Goal: Communication & Community: Answer question/provide support

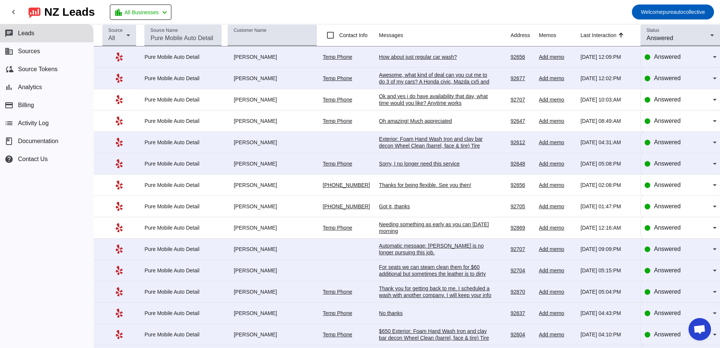
click at [452, 73] on div "Awesome, what kind of deal can you cut me to do 3 of my cars? A Honda civic, Ma…" at bounding box center [435, 82] width 112 height 20
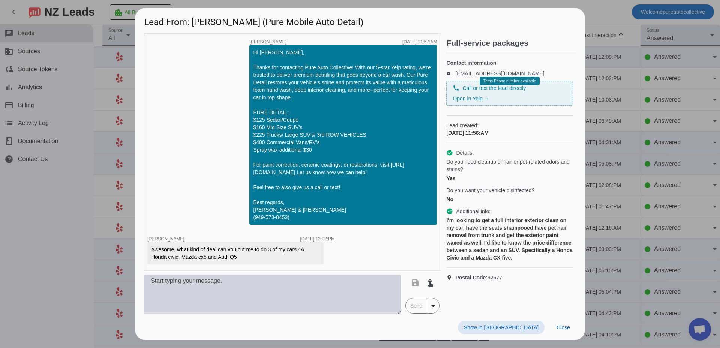
click at [296, 285] on textarea at bounding box center [272, 295] width 257 height 40
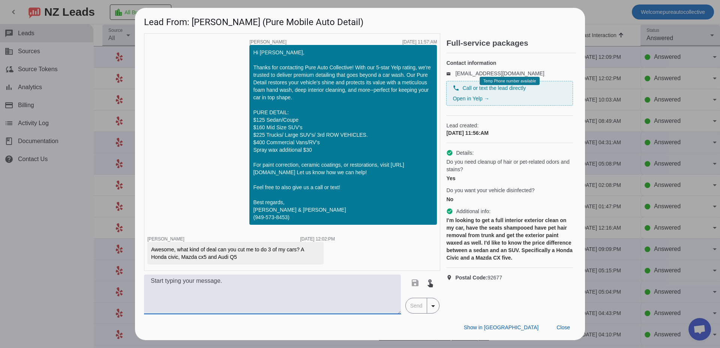
click at [239, 278] on textarea at bounding box center [272, 295] width 257 height 40
type textarea "Ok did you just want our standard Pure Detail on all three? That would be a ins…"
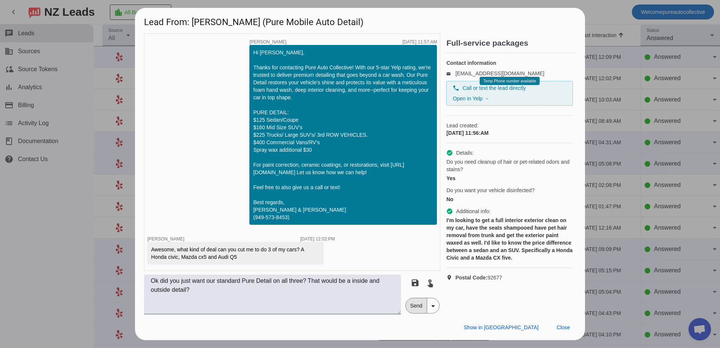
click at [412, 307] on span "Send" at bounding box center [415, 305] width 21 height 15
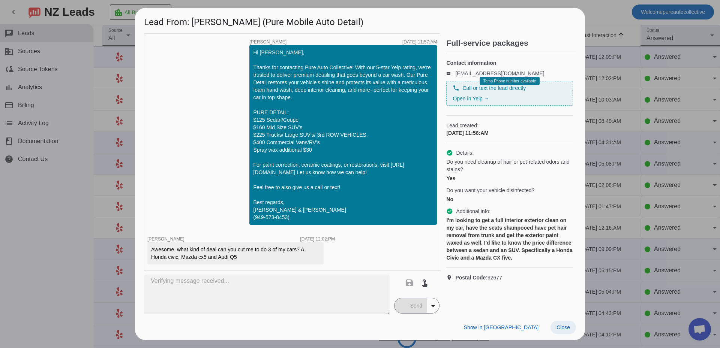
click at [570, 330] on span at bounding box center [562, 327] width 25 height 13
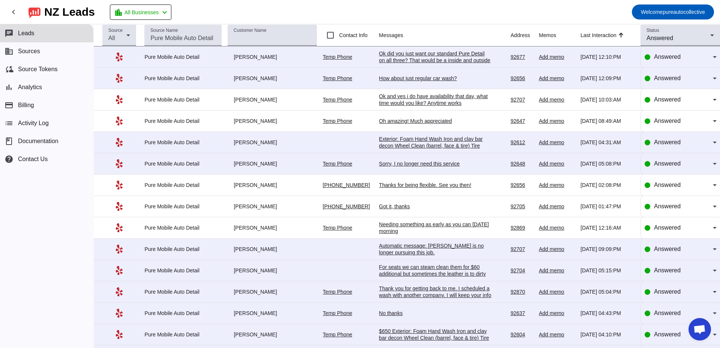
click at [431, 57] on div "Ok did you just want our standard Pure Detail on all three? That would be a ins…" at bounding box center [435, 60] width 112 height 20
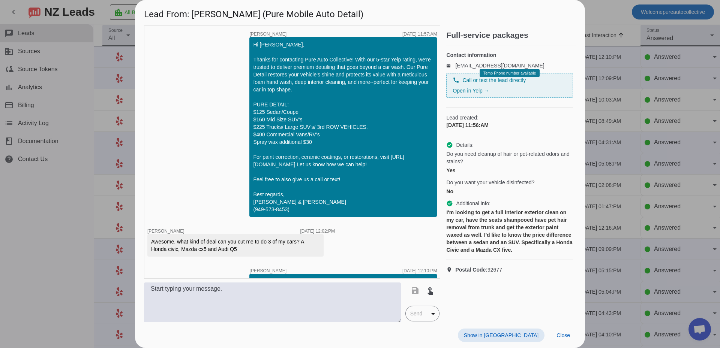
scroll to position [24, 0]
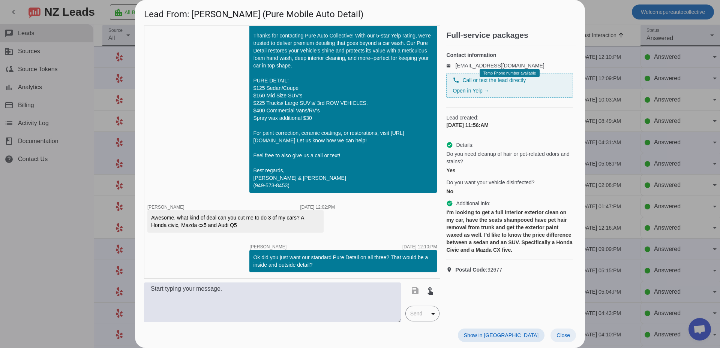
click at [570, 338] on span at bounding box center [562, 335] width 25 height 13
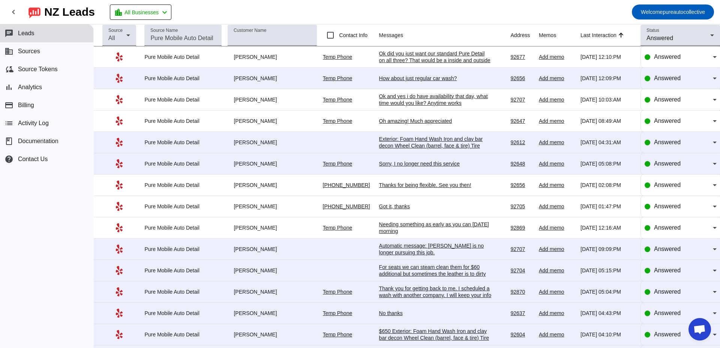
click at [423, 79] on div "How about just regular car wash?" at bounding box center [435, 78] width 112 height 7
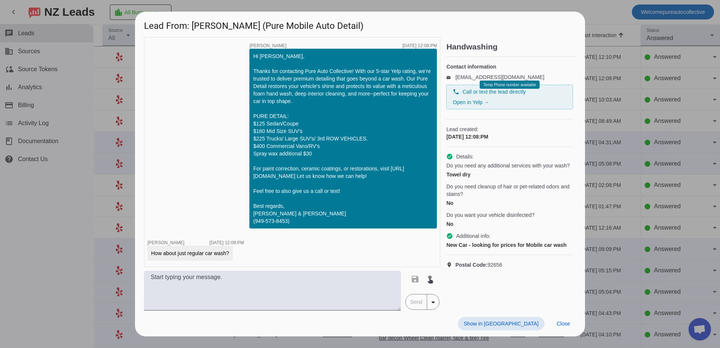
click at [317, 271] on div "timer close [PERSON_NAME] [DATE] 12:08:PM Hi [PERSON_NAME], Thanks for contacti…" at bounding box center [292, 174] width 296 height 274
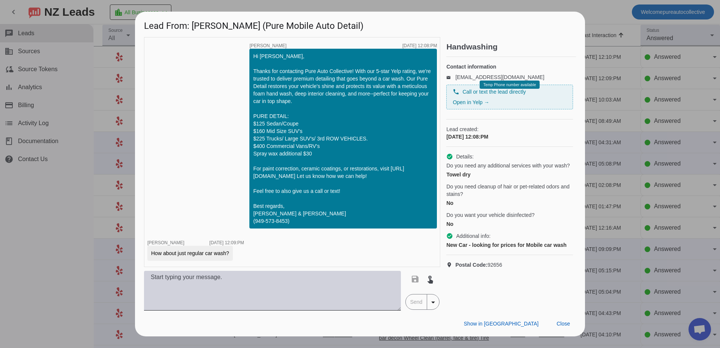
click at [316, 278] on textarea at bounding box center [272, 291] width 257 height 40
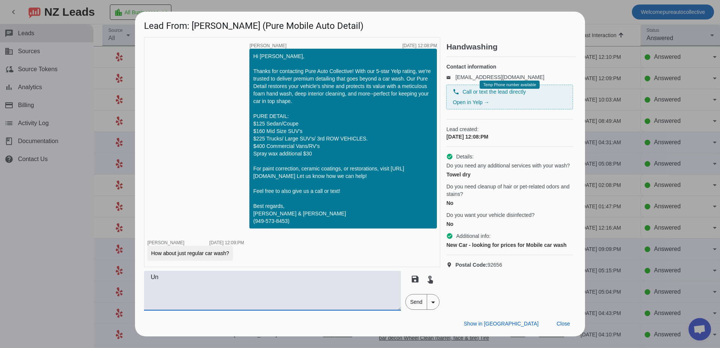
type textarea "U"
type textarea "We dont do regular washes. Prices are set prices sorry"
click at [414, 306] on span "Send" at bounding box center [415, 302] width 21 height 15
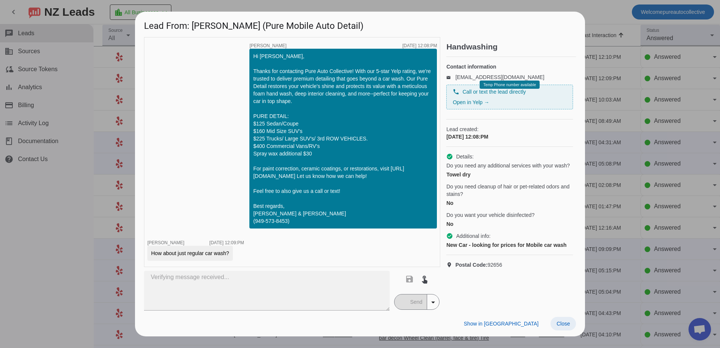
click at [567, 329] on span at bounding box center [562, 323] width 25 height 13
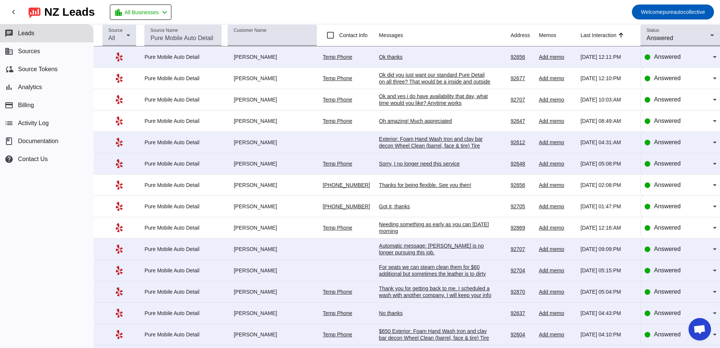
click at [381, 51] on td "Ok thanks [DATE] 12:11:PM" at bounding box center [445, 56] width 132 height 21
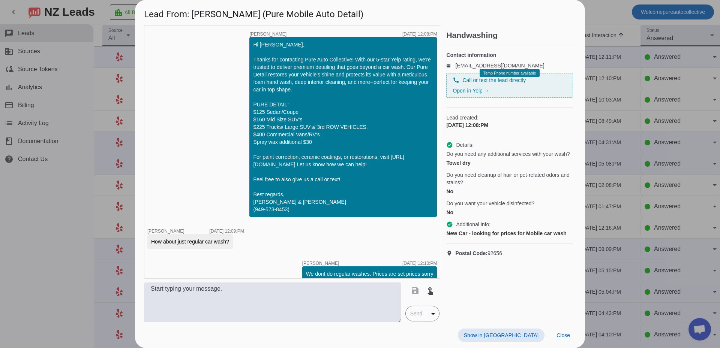
scroll to position [41, 0]
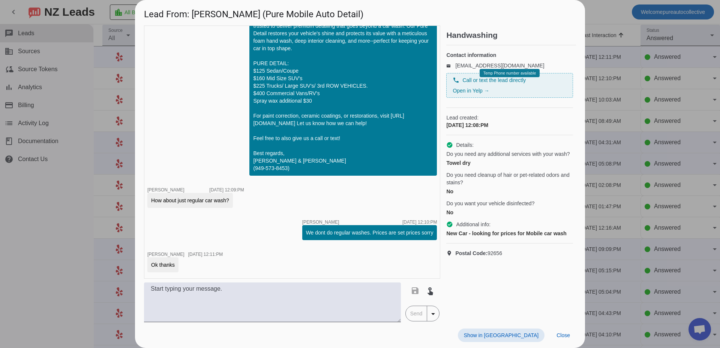
click at [642, 107] on div at bounding box center [360, 174] width 720 height 348
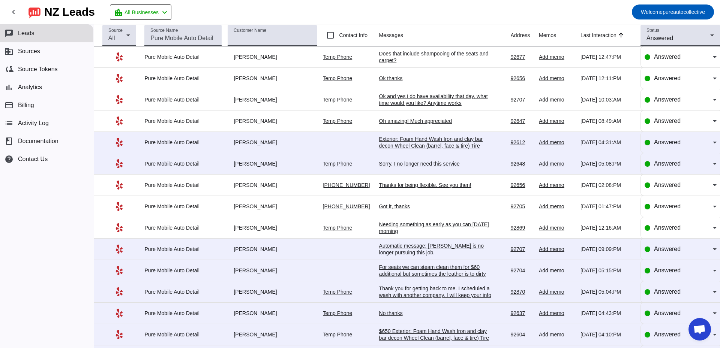
click at [437, 56] on div "Does that include shampooing of the seats and carpet?" at bounding box center [435, 56] width 112 height 13
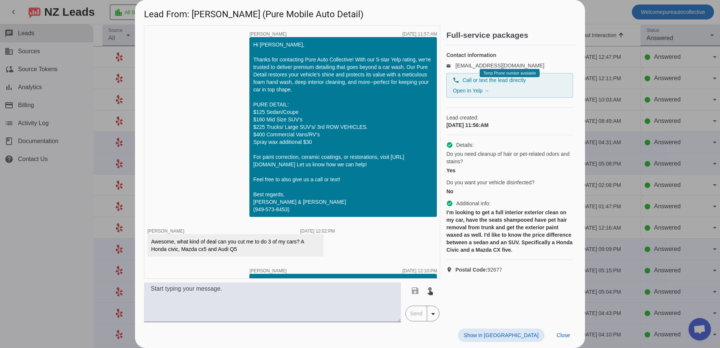
scroll to position [56, 0]
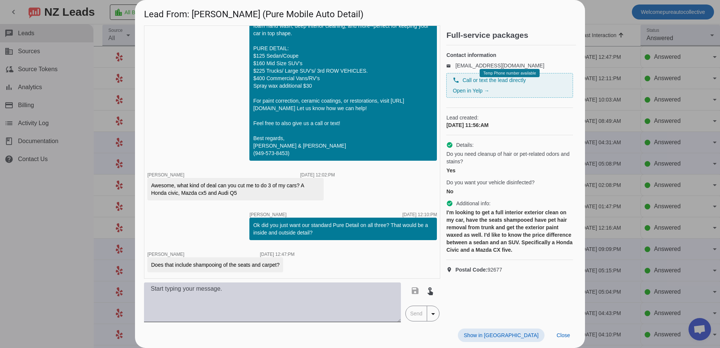
click at [318, 314] on textarea at bounding box center [272, 303] width 257 height 40
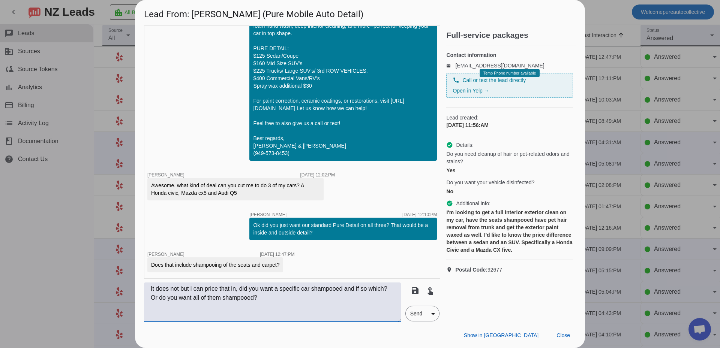
type textarea "It does not but i can price that in, did you want a specific car shampooed and …"
click at [411, 314] on span "Send" at bounding box center [415, 313] width 21 height 15
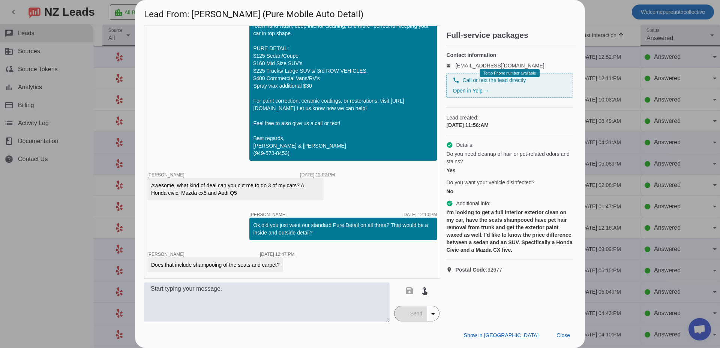
scroll to position [96, 0]
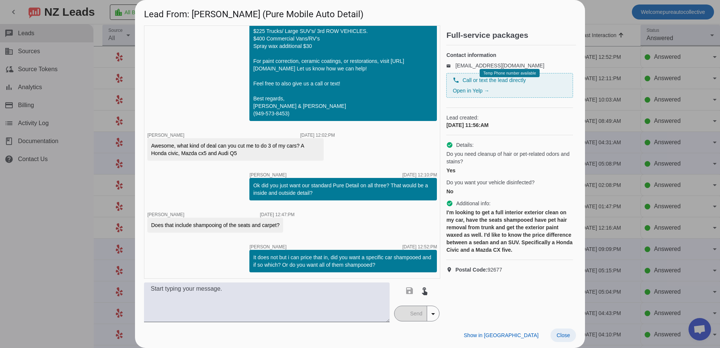
click at [559, 333] on span "Close" at bounding box center [562, 335] width 13 height 6
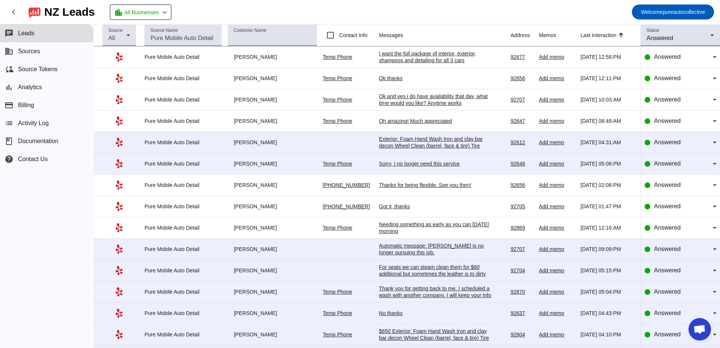
click at [437, 62] on div "I want the full package of interior, exterior, shampoos and detailing for all 3…" at bounding box center [435, 56] width 112 height 13
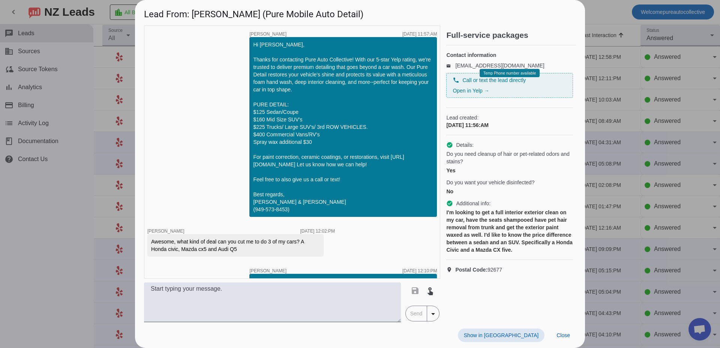
scroll to position [136, 0]
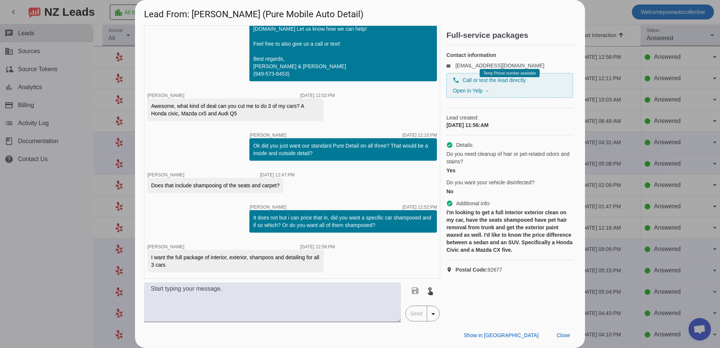
drag, startPoint x: 159, startPoint y: 259, endPoint x: 250, endPoint y: 263, distance: 90.8
click at [250, 263] on div "I want the full package of interior, exterior, shampoos and detailing for all 3…" at bounding box center [235, 261] width 169 height 15
click at [277, 263] on div "I want the full package of interior, exterior, shampoos and detailing for all 3…" at bounding box center [235, 261] width 169 height 15
click at [224, 150] on div "timer close [PERSON_NAME] [DATE] 11:57:AM Hi [PERSON_NAME], Thanks for contacti…" at bounding box center [292, 151] width 296 height 253
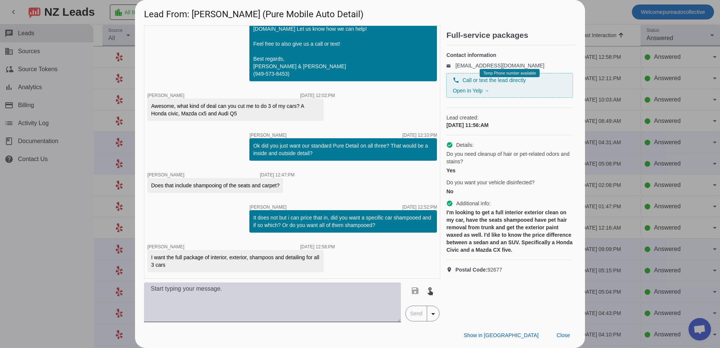
click at [302, 306] on textarea at bounding box center [272, 303] width 257 height 40
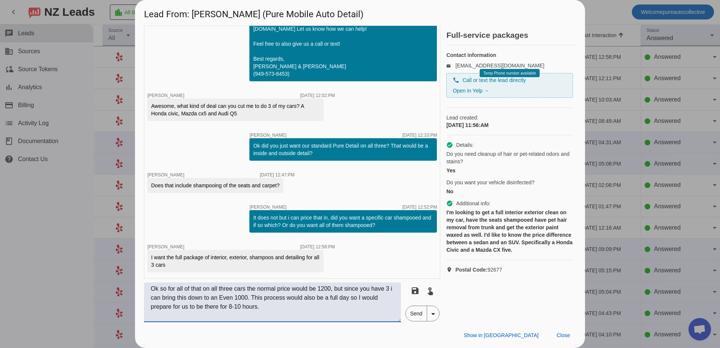
type textarea "Ok so for all of that on all three cars the normal price would be 1200, but sin…"
click at [410, 315] on span "Send" at bounding box center [415, 313] width 21 height 15
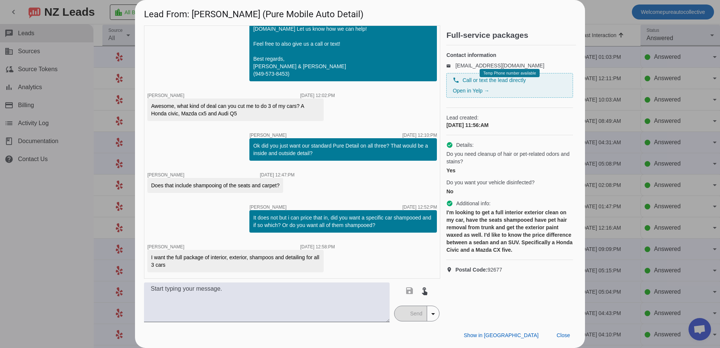
scroll to position [183, 0]
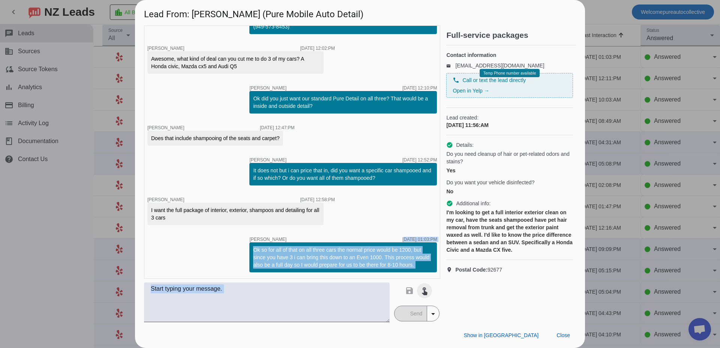
drag, startPoint x: 386, startPoint y: 226, endPoint x: 421, endPoint y: 287, distance: 70.3
click at [421, 293] on div "timer close [PERSON_NAME] [DATE] 11:57:AM Hi [PERSON_NAME], Thanks for contacti…" at bounding box center [292, 173] width 296 height 297
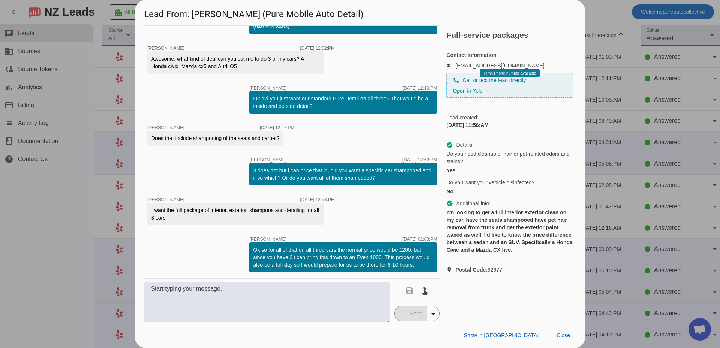
click at [392, 204] on div "timer close [PERSON_NAME] [DATE] 11:57:AM Hi [PERSON_NAME], Thanks for contacti…" at bounding box center [292, 151] width 296 height 253
click at [570, 335] on span at bounding box center [562, 335] width 25 height 13
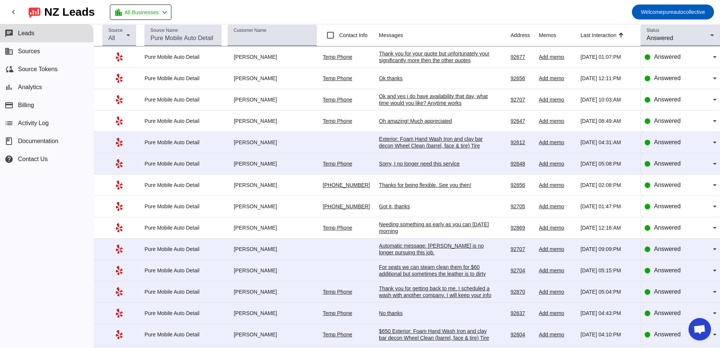
click at [383, 16] on mat-toolbar-row "chevron_left [GEOGRAPHIC_DATA] Leads location_city All Businesses chevron_left …" at bounding box center [360, 12] width 720 height 24
click at [402, 58] on div "Thank you for your quote but unfortunately your significantly more then the oth…" at bounding box center [435, 60] width 112 height 20
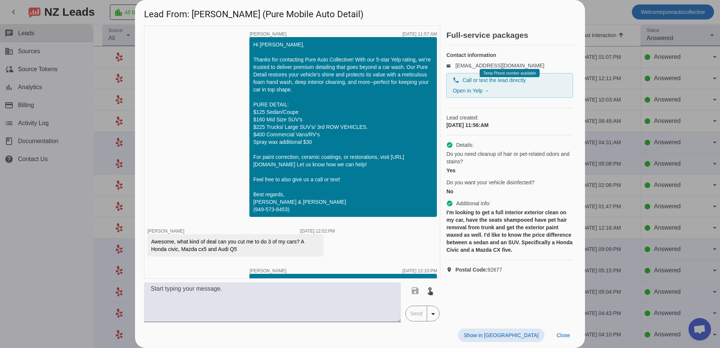
scroll to position [223, 0]
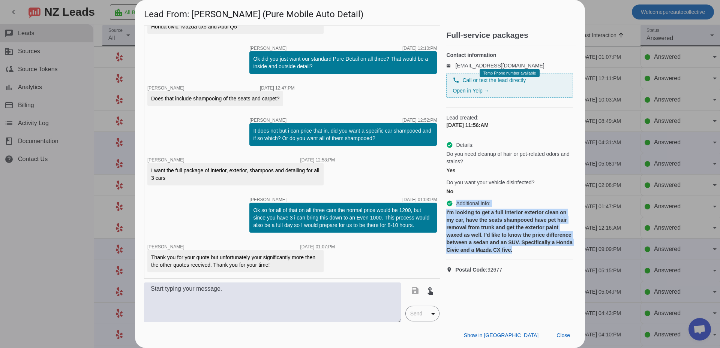
drag, startPoint x: 533, startPoint y: 258, endPoint x: 444, endPoint y: 202, distance: 104.8
click at [444, 202] on div "timer close [PERSON_NAME] [DATE] 11:57:AM Hi [PERSON_NAME], Thanks for contacti…" at bounding box center [360, 173] width 432 height 297
click at [500, 236] on div "I'm looking to get a full interior exterior clean on my car, have the seats sha…" at bounding box center [509, 231] width 127 height 45
click at [538, 236] on div "I'm looking to get a full interior exterior clean on my car, have the seats sha…" at bounding box center [509, 231] width 127 height 45
drag, startPoint x: 522, startPoint y: 262, endPoint x: 445, endPoint y: 221, distance: 86.9
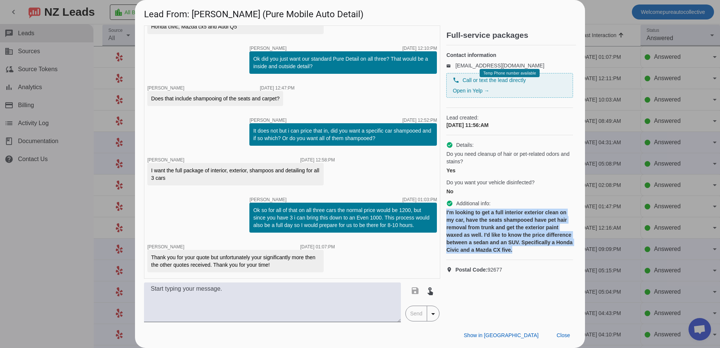
click at [445, 221] on div "timer close [PERSON_NAME] [DATE] 11:57:AM Hi [PERSON_NAME], Thanks for contacti…" at bounding box center [360, 173] width 432 height 297
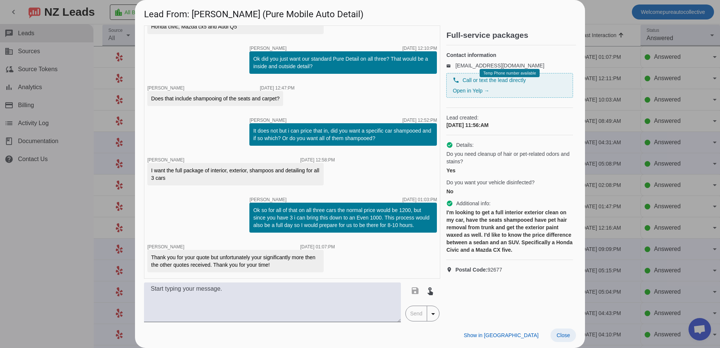
click at [559, 334] on span "Close" at bounding box center [562, 335] width 13 height 6
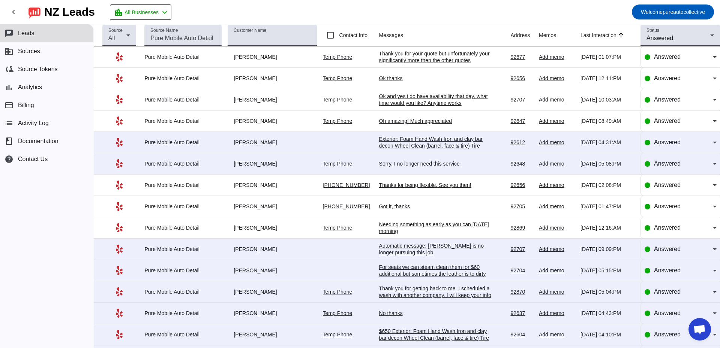
click at [449, 59] on div "Thank you for your quote but unfortunately your significantly more then the oth…" at bounding box center [435, 60] width 112 height 20
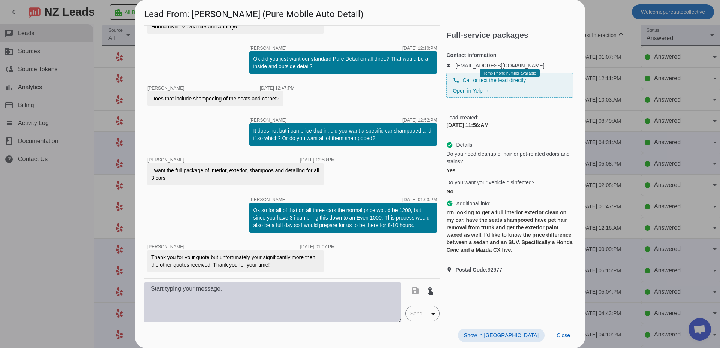
click at [277, 304] on textarea at bounding box center [272, 303] width 257 height 40
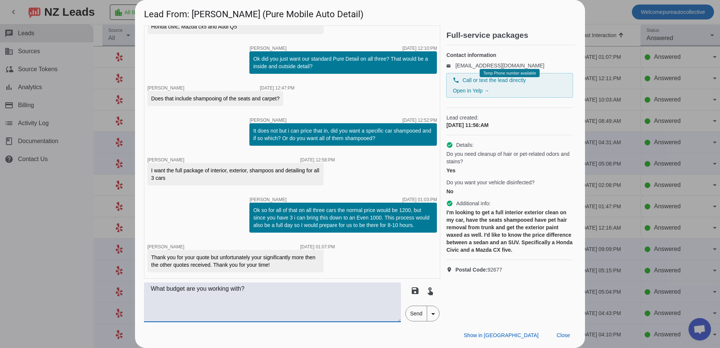
click at [155, 292] on textarea "What budget are you working with?" at bounding box center [272, 303] width 257 height 40
click at [257, 288] on textarea "Ok well what budget are you working with?" at bounding box center [272, 303] width 257 height 40
click at [266, 292] on textarea "Ok well what budget are you working with?" at bounding box center [272, 303] width 257 height 40
click at [323, 294] on textarea "Ok well what budget are you working with?" at bounding box center [272, 303] width 257 height 40
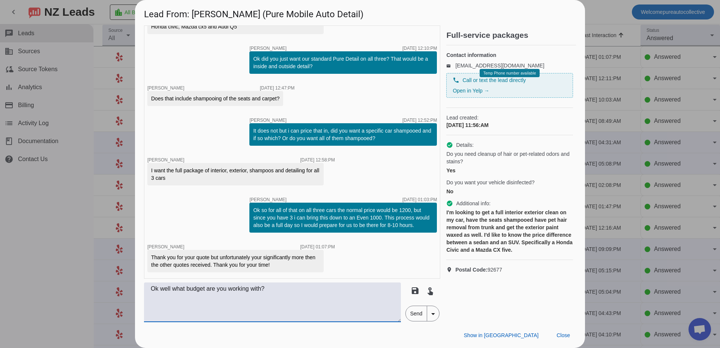
click at [299, 305] on textarea "Ok well what budget are you working with?" at bounding box center [272, 303] width 257 height 40
click at [152, 287] on textarea "Ok well what budget are you working with?" at bounding box center [272, 303] width 257 height 40
click at [303, 289] on textarea "Ok well what budget are you working with?" at bounding box center [272, 303] width 257 height 40
type textarea "Ok well what budget are you working with?"
click at [408, 317] on span "Send" at bounding box center [415, 313] width 21 height 15
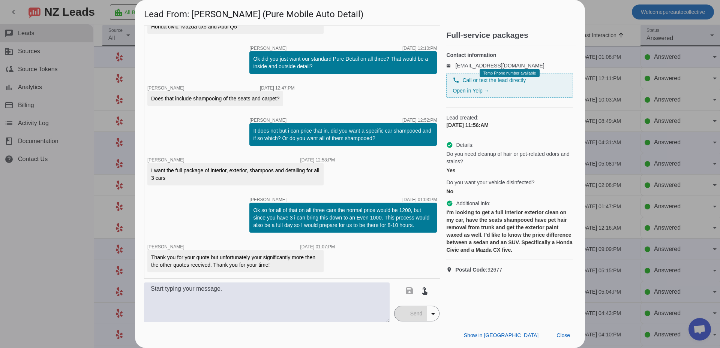
scroll to position [255, 0]
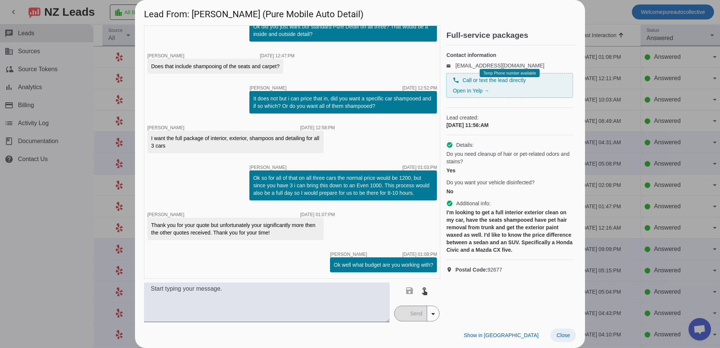
click at [558, 334] on span "Close" at bounding box center [562, 335] width 13 height 6
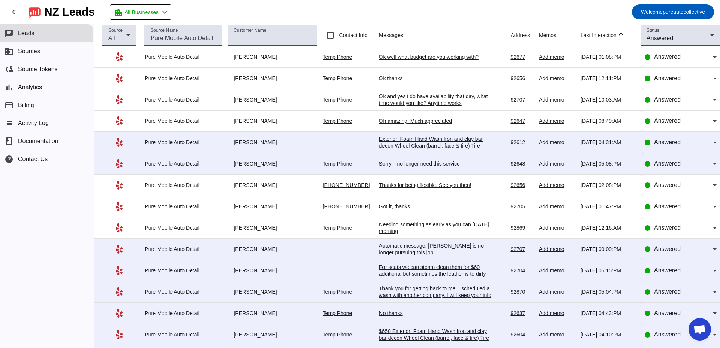
click at [28, 216] on div "chat Leads business Sources cloud_sync Source Tokens bar_chart Analytics paymen…" at bounding box center [46, 186] width 93 height 324
click at [54, 202] on div "chat Leads business Sources cloud_sync Source Tokens bar_chart Analytics paymen…" at bounding box center [46, 186] width 93 height 324
